Goal: Purchase product/service

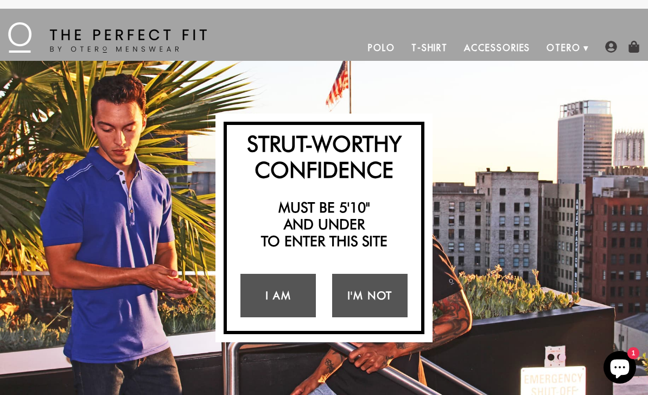
click at [269, 302] on link "I Am" at bounding box center [277, 294] width 75 height 43
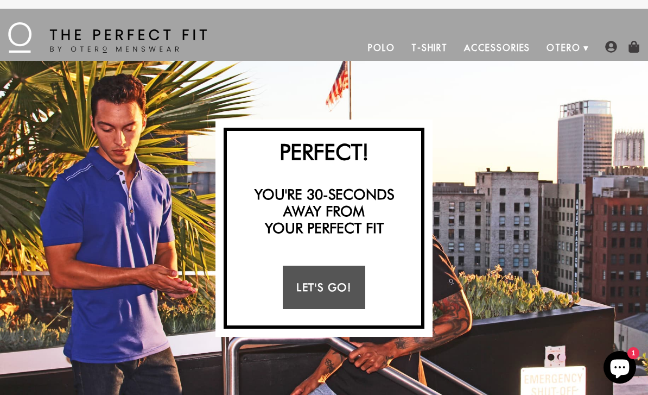
click at [290, 307] on link "Let's Go!" at bounding box center [324, 286] width 82 height 43
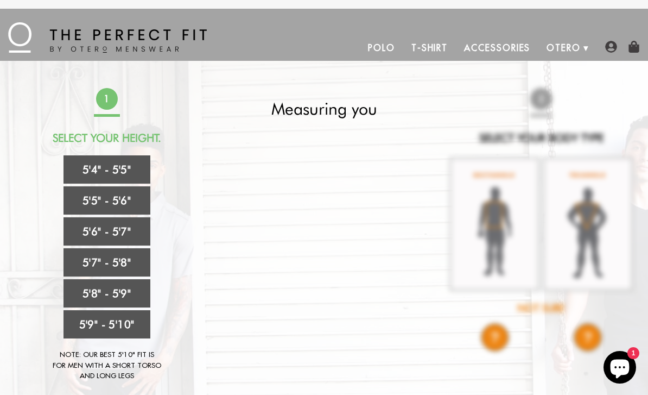
click at [82, 169] on link "5'4" - 5'5"" at bounding box center [106, 169] width 87 height 28
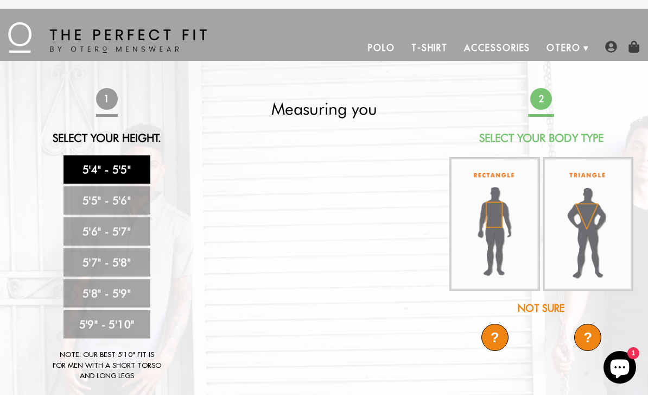
click at [577, 232] on img at bounding box center [588, 224] width 91 height 135
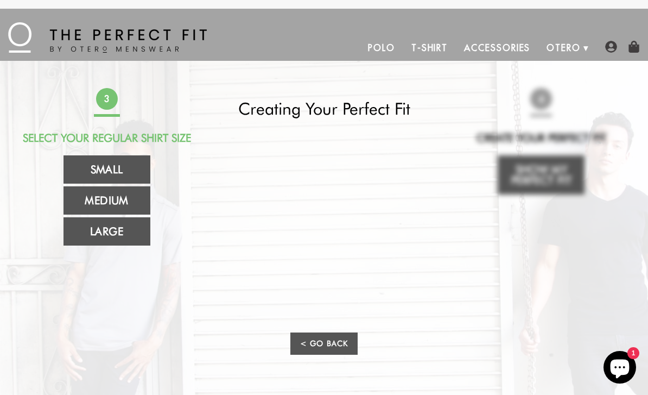
click at [83, 207] on link "Medium" at bounding box center [106, 200] width 87 height 28
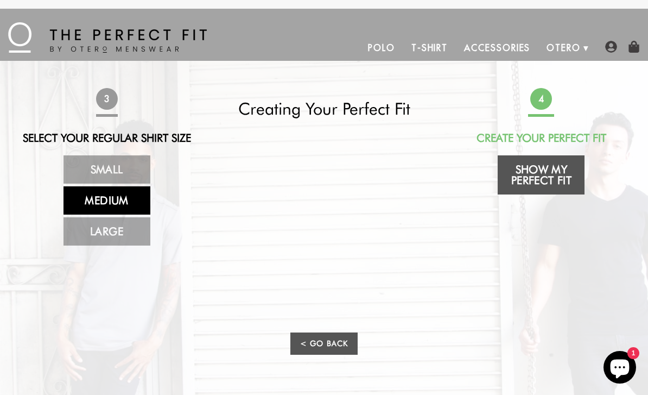
scroll to position [1, 0]
click at [546, 180] on link "Show My Perfect Fit" at bounding box center [541, 174] width 87 height 39
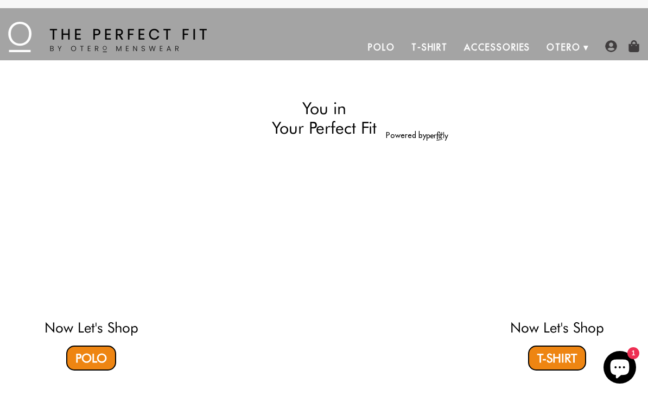
select select "triangle"
select select "M"
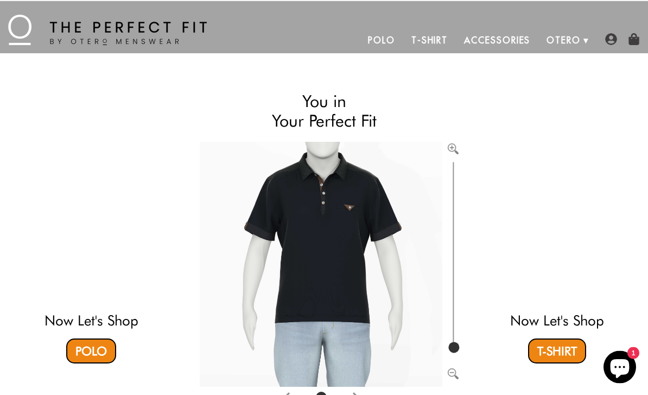
scroll to position [0, 0]
